Goal: Transaction & Acquisition: Purchase product/service

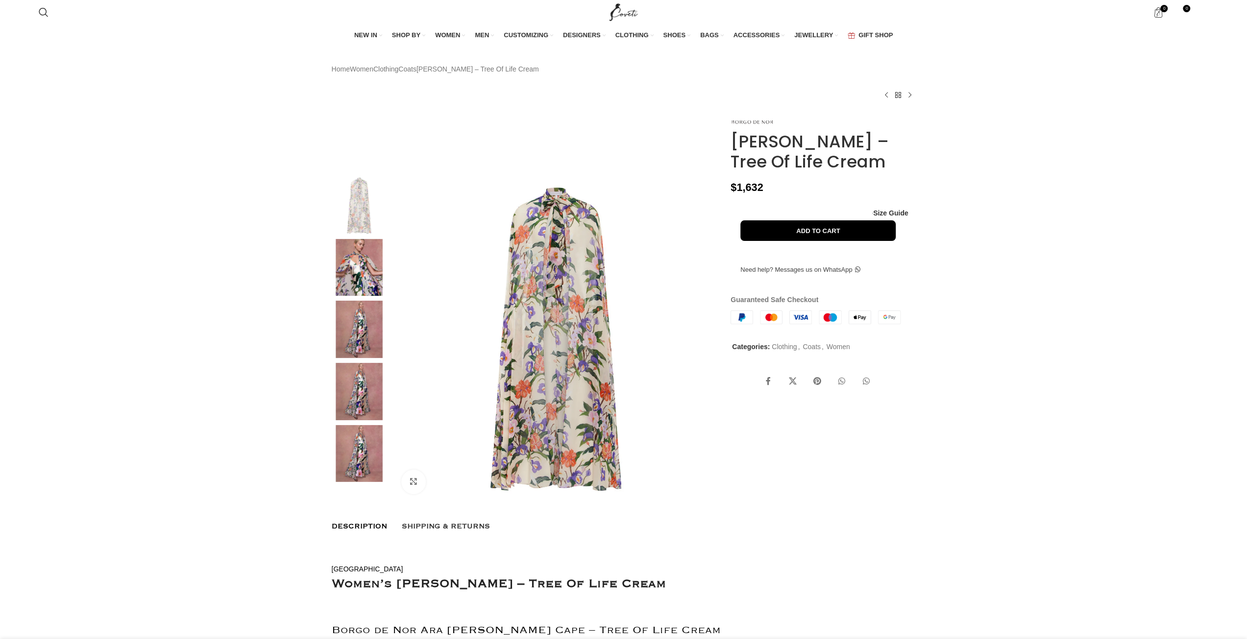
click at [374, 347] on img at bounding box center [359, 329] width 60 height 57
click at [362, 339] on img at bounding box center [359, 329] width 60 height 57
click at [364, 342] on img at bounding box center [359, 329] width 60 height 57
